Goal: Navigation & Orientation: Find specific page/section

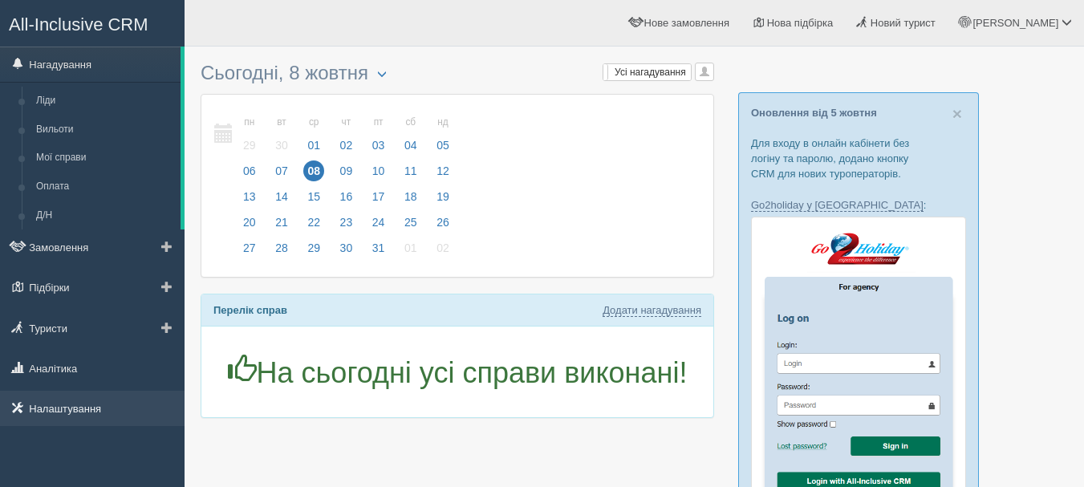
click at [88, 404] on link "Налаштування" at bounding box center [92, 408] width 184 height 35
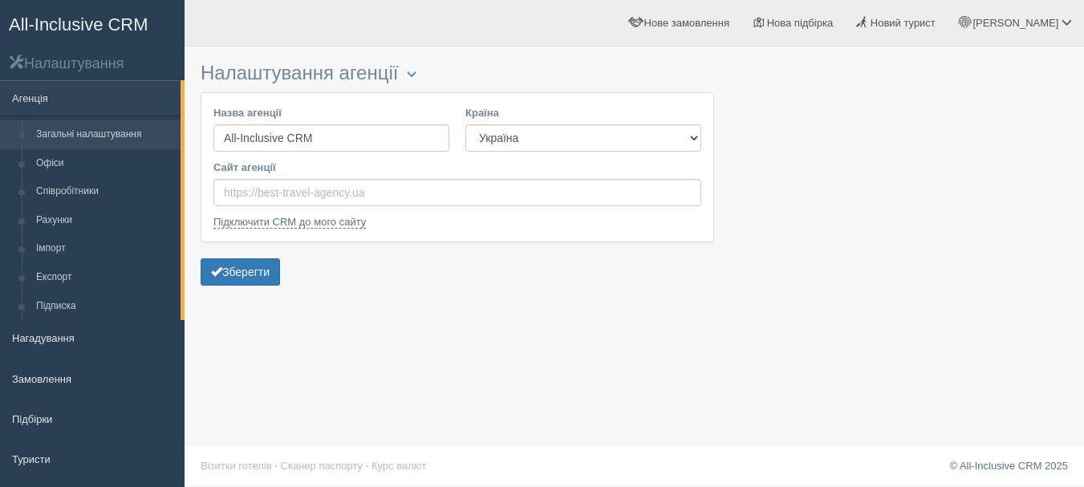
drag, startPoint x: 346, startPoint y: 20, endPoint x: 601, endPoint y: 423, distance: 476.9
click at [614, 406] on div "Налаштування агенції Блокування Назва агенції All-Inclusive CRM [GEOGRAPHIC_DAT…" at bounding box center [633, 243] width 899 height 487
click at [134, 10] on link "All-Inclusive CRM" at bounding box center [92, 23] width 183 height 44
